Goal: Browse casually: Explore the website without a specific task or goal

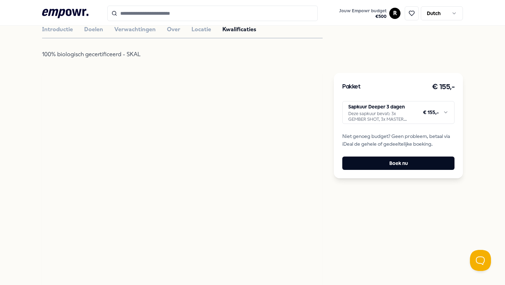
scroll to position [257, 0]
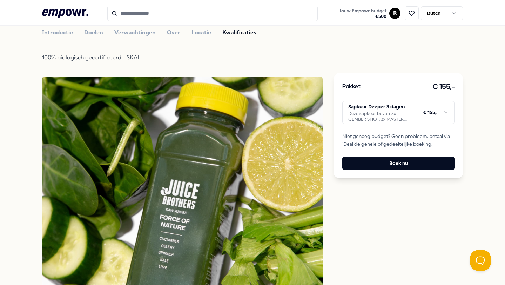
click at [448, 110] on html ".empowr-logo_svg__cls-1{fill:#03032f} Jouw Empowr budget € 500 R Dutch Alle cat…" at bounding box center [252, 142] width 505 height 285
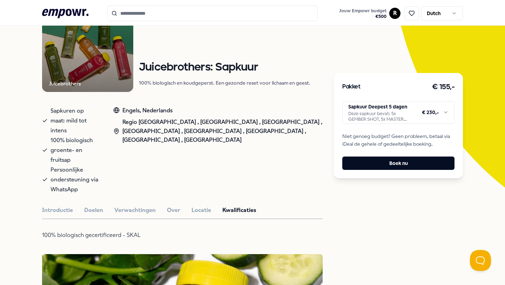
scroll to position [91, 0]
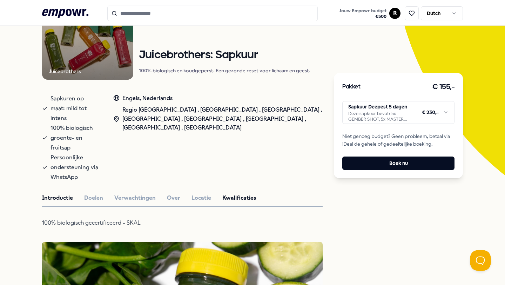
click at [63, 193] on button "Introductie" at bounding box center [57, 197] width 31 height 9
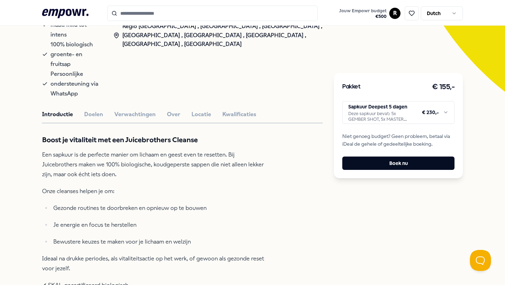
scroll to position [173, 0]
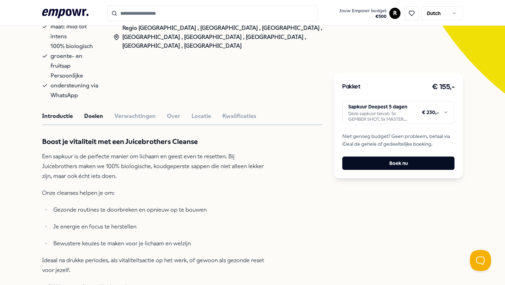
click at [94, 111] on button "Doelen" at bounding box center [93, 115] width 19 height 9
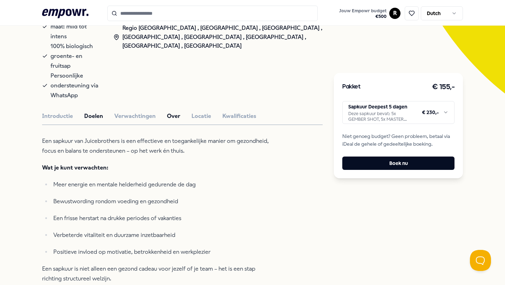
click at [172, 111] on button "Over" at bounding box center [173, 115] width 13 height 9
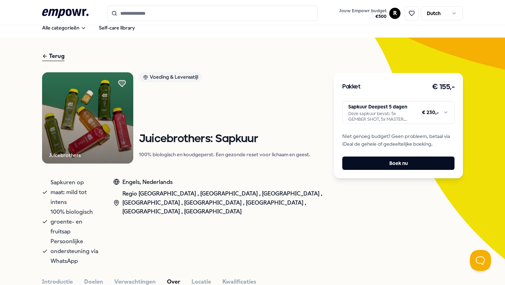
scroll to position [5, 0]
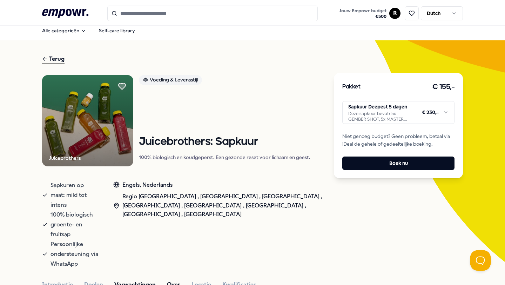
click at [138, 280] on button "Verwachtingen" at bounding box center [134, 284] width 41 height 9
click at [92, 280] on button "Doelen" at bounding box center [93, 284] width 19 height 9
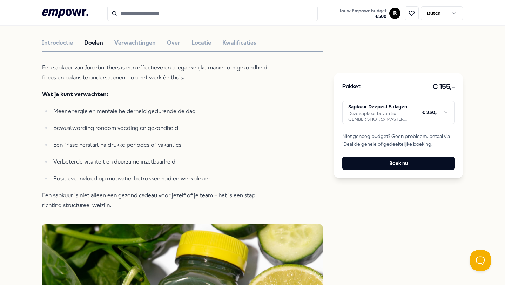
scroll to position [247, 0]
click at [444, 113] on html ".empowr-logo_svg__cls-1{fill:#03032f} Jouw Empowr budget € 500 R Dutch Alle cat…" at bounding box center [252, 142] width 505 height 285
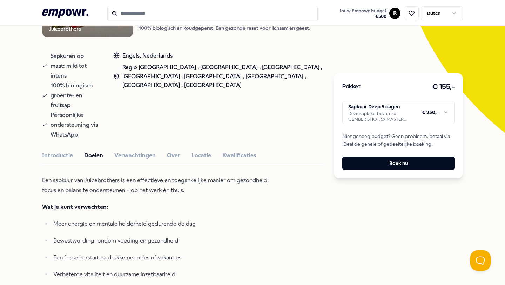
scroll to position [120, 0]
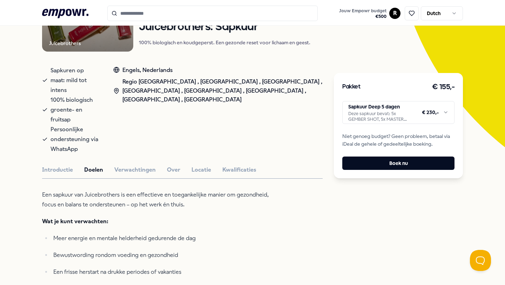
click at [387, 107] on html ".empowr-logo_svg__cls-1{fill:#03032f} Jouw Empowr budget € 500 R Dutch Alle cat…" at bounding box center [252, 142] width 505 height 285
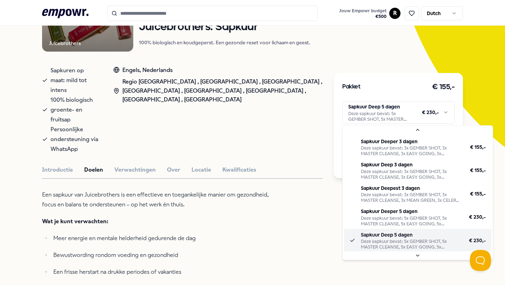
scroll to position [17, 0]
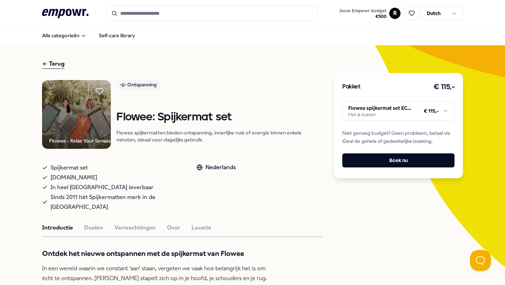
click at [404, 111] on html ".empowr-logo_svg__cls-1{fill:#03032f} Jouw Empowr budget € 500 R Dutch Alle cat…" at bounding box center [252, 142] width 505 height 285
click at [312, 101] on html ".empowr-logo_svg__cls-1{fill:#03032f} Jouw Empowr budget € 500 R Dutch Alle cat…" at bounding box center [252, 142] width 505 height 285
